Goal: Transaction & Acquisition: Book appointment/travel/reservation

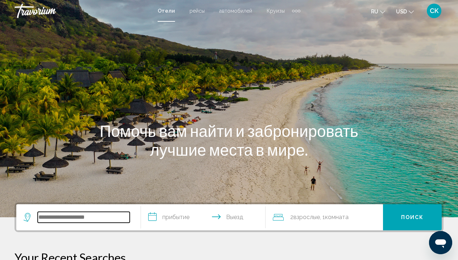
click at [93, 221] on input "Search widget" at bounding box center [84, 217] width 92 height 11
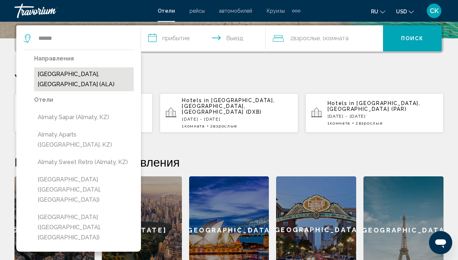
drag, startPoint x: 92, startPoint y: 220, endPoint x: 75, endPoint y: 78, distance: 143.0
click at [75, 78] on button "[GEOGRAPHIC_DATA], [GEOGRAPHIC_DATA] (ALA)" at bounding box center [84, 79] width 100 height 24
type input "**********"
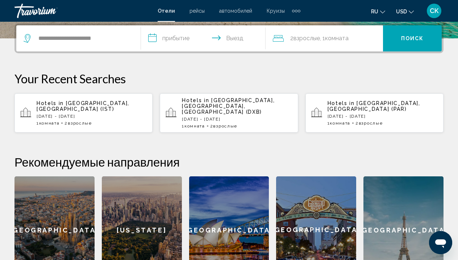
click at [171, 41] on input "**********" at bounding box center [204, 39] width 127 height 28
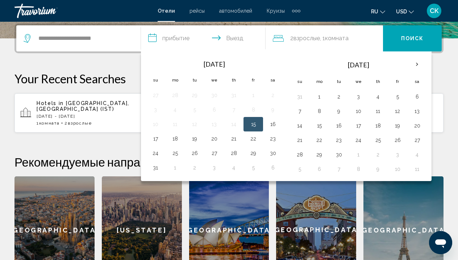
click at [261, 124] on td "15" at bounding box center [253, 124] width 20 height 14
click at [276, 124] on button "16" at bounding box center [273, 124] width 12 height 10
click at [256, 123] on button "15" at bounding box center [253, 124] width 12 height 10
type input "**********"
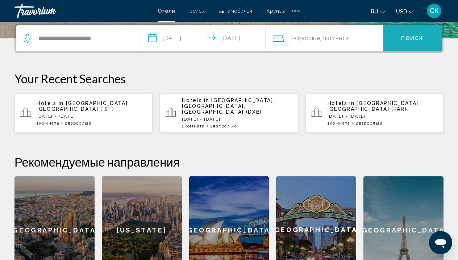
click at [412, 45] on button "Поиск" at bounding box center [412, 38] width 59 height 26
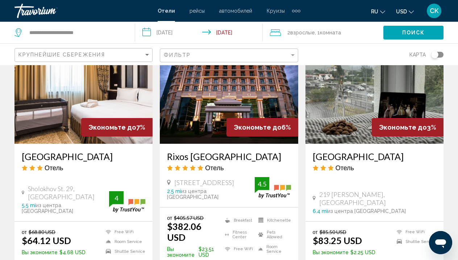
scroll to position [950, 0]
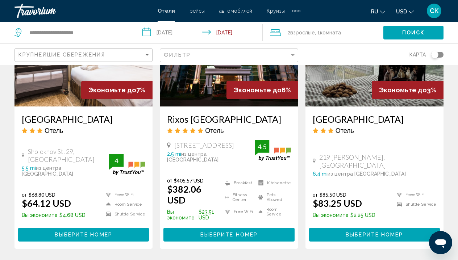
click at [258, 228] on button "Выберите номер" at bounding box center [228, 234] width 131 height 13
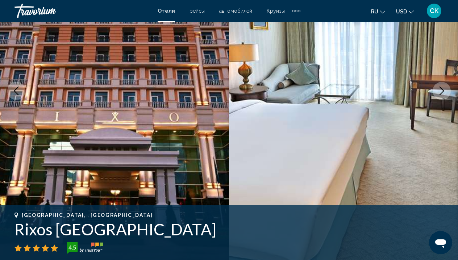
scroll to position [37, 0]
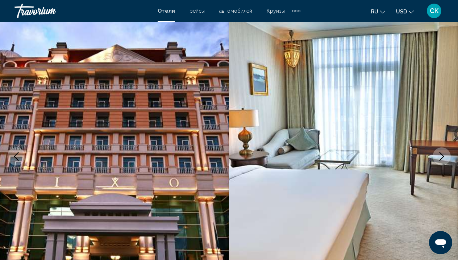
click at [445, 159] on icon "Next image" at bounding box center [441, 156] width 9 height 9
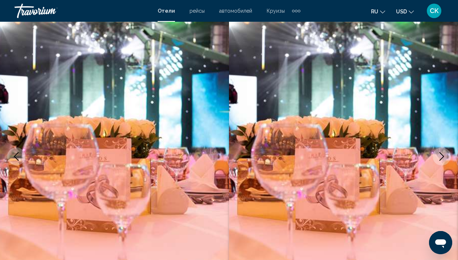
click at [445, 159] on icon "Next image" at bounding box center [441, 156] width 9 height 9
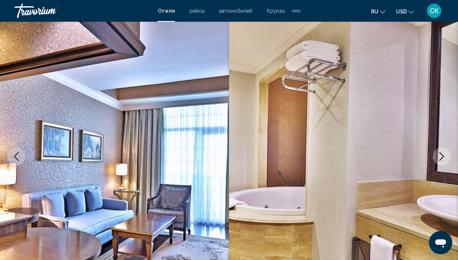
click at [445, 159] on icon "Next image" at bounding box center [441, 156] width 9 height 9
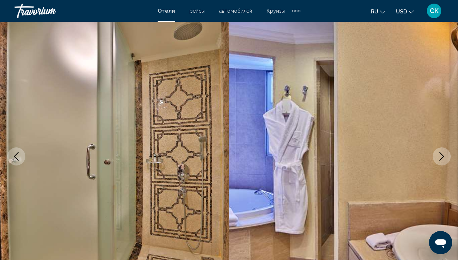
click at [445, 159] on icon "Next image" at bounding box center [441, 156] width 9 height 9
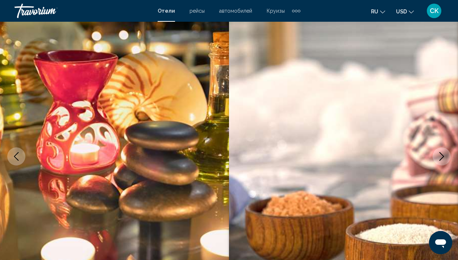
click at [445, 159] on icon "Next image" at bounding box center [441, 156] width 9 height 9
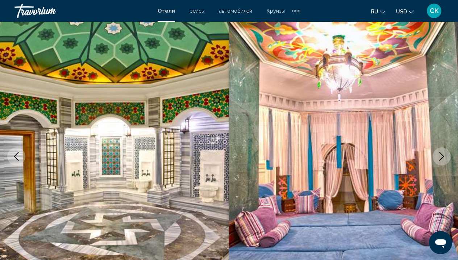
click at [445, 159] on icon "Next image" at bounding box center [441, 156] width 9 height 9
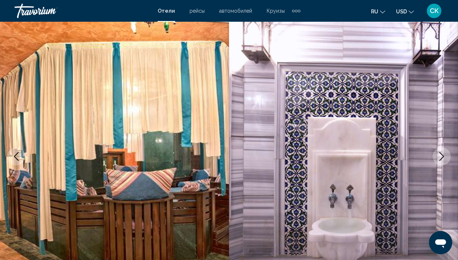
click at [446, 159] on button "Next image" at bounding box center [441, 156] width 18 height 18
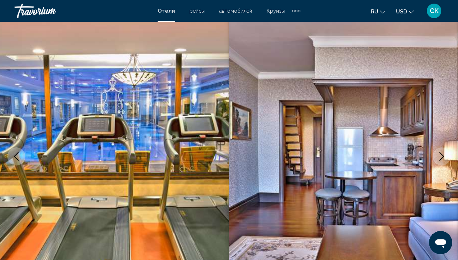
click at [446, 159] on button "Next image" at bounding box center [441, 156] width 18 height 18
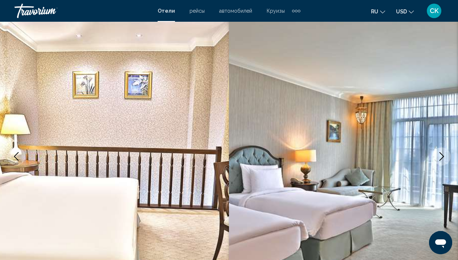
click at [446, 159] on button "Next image" at bounding box center [441, 156] width 18 height 18
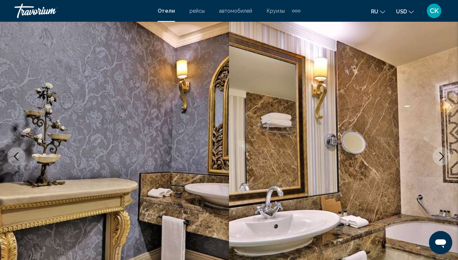
click at [446, 159] on button "Next image" at bounding box center [441, 156] width 18 height 18
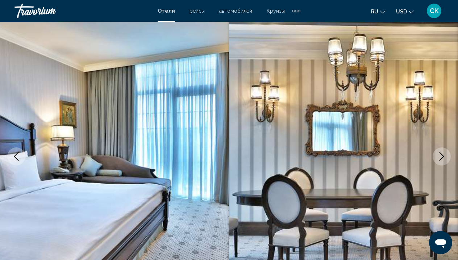
click at [446, 159] on button "Next image" at bounding box center [441, 156] width 18 height 18
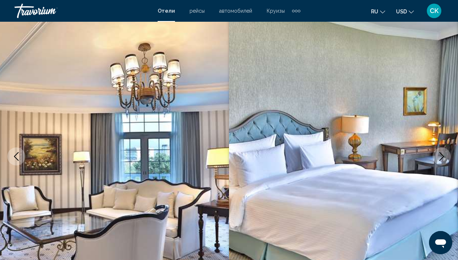
click at [446, 159] on button "Next image" at bounding box center [441, 156] width 18 height 18
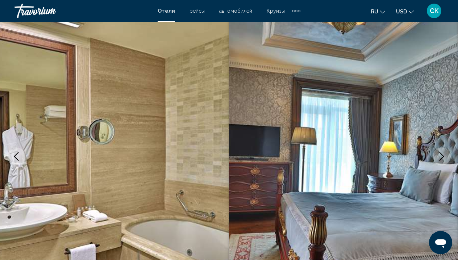
click at [446, 159] on button "Next image" at bounding box center [441, 156] width 18 height 18
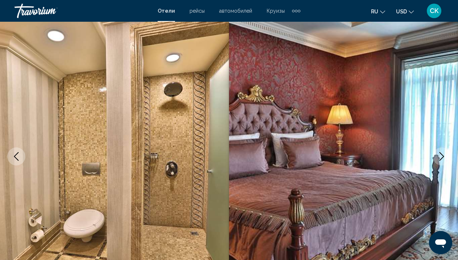
click at [446, 159] on button "Next image" at bounding box center [441, 156] width 18 height 18
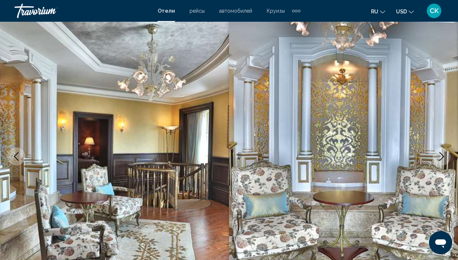
click at [447, 160] on button "Next image" at bounding box center [441, 156] width 18 height 18
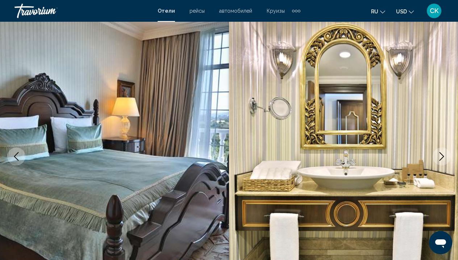
click at [447, 160] on button "Next image" at bounding box center [441, 156] width 18 height 18
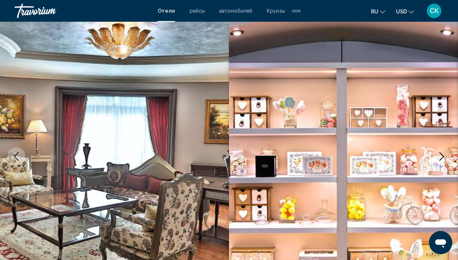
click at [447, 160] on button "Next image" at bounding box center [441, 156] width 18 height 18
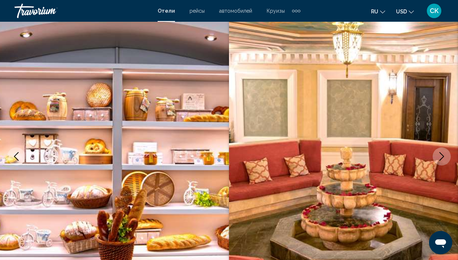
click at [447, 160] on button "Next image" at bounding box center [441, 156] width 18 height 18
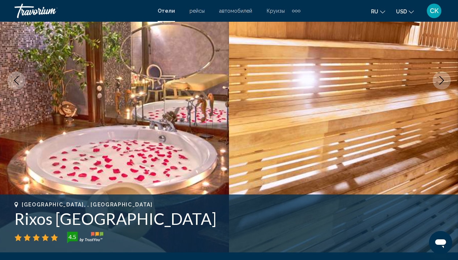
scroll to position [114, 0]
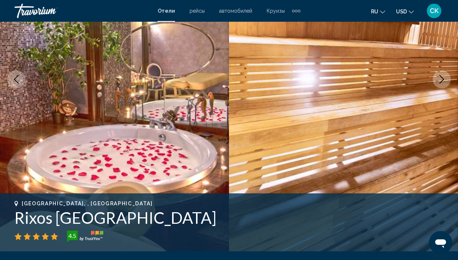
click at [442, 79] on icon "Next image" at bounding box center [441, 79] width 9 height 9
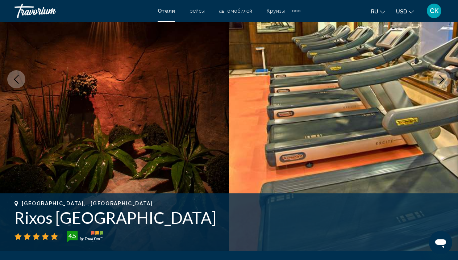
click at [442, 79] on icon "Next image" at bounding box center [441, 79] width 9 height 9
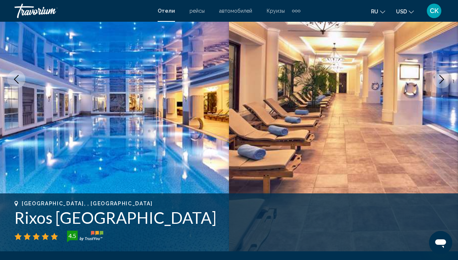
click at [442, 79] on icon "Next image" at bounding box center [441, 79] width 9 height 9
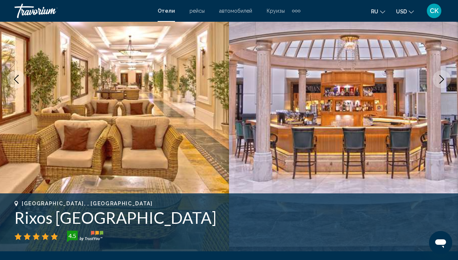
click at [442, 79] on icon "Next image" at bounding box center [441, 79] width 9 height 9
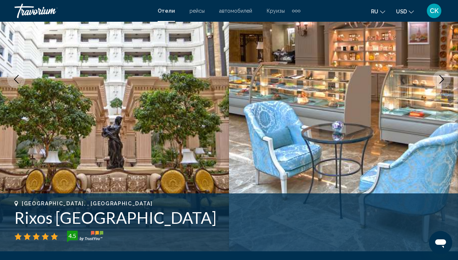
click at [442, 79] on icon "Next image" at bounding box center [441, 79] width 9 height 9
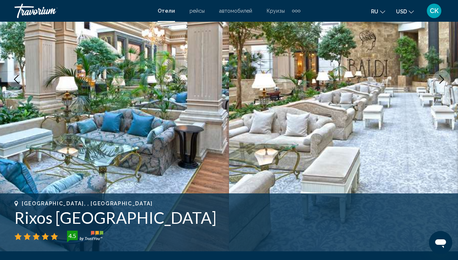
click at [442, 79] on icon "Next image" at bounding box center [441, 79] width 9 height 9
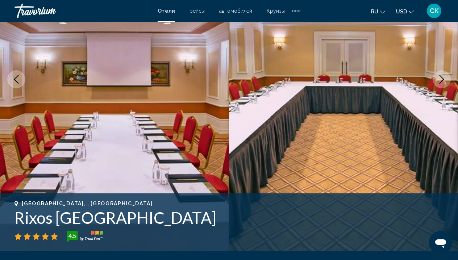
click at [442, 79] on icon "Next image" at bounding box center [441, 79] width 9 height 9
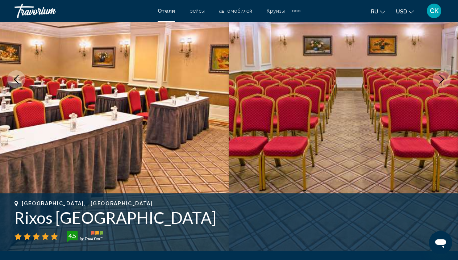
click at [442, 79] on icon "Next image" at bounding box center [441, 79] width 9 height 9
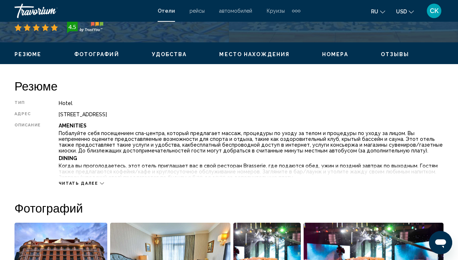
scroll to position [322, 0]
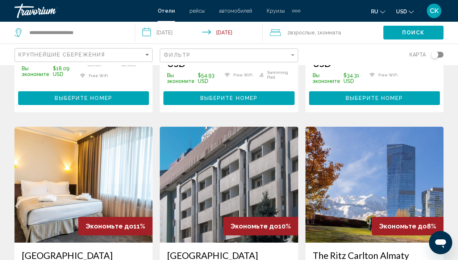
scroll to position [605, 0]
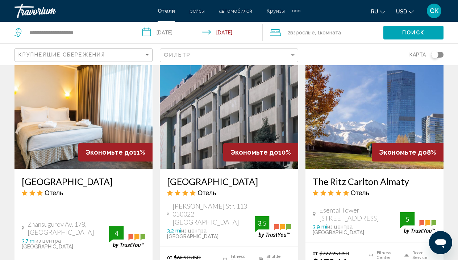
click at [354, 126] on img "Main content" at bounding box center [374, 111] width 138 height 116
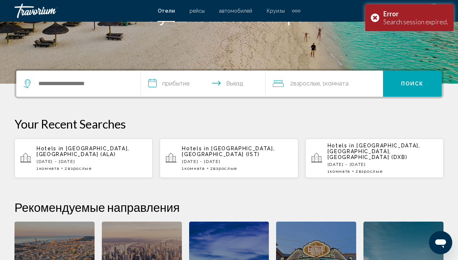
scroll to position [133, 0]
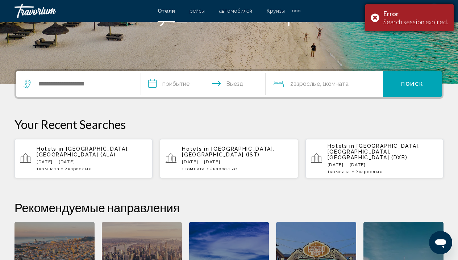
click at [376, 18] on div "Error Search session expired." at bounding box center [409, 17] width 88 height 27
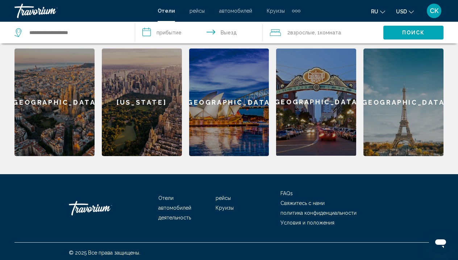
scroll to position [306, 0]
